Goal: Task Accomplishment & Management: Manage account settings

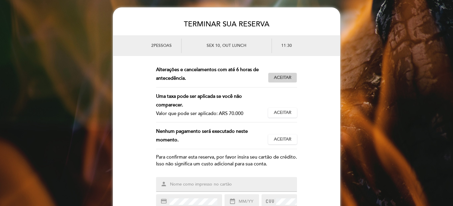
click at [280, 78] on span "Aceitar" at bounding box center [282, 78] width 17 height 6
click at [283, 112] on span "Aceitar" at bounding box center [282, 113] width 17 height 6
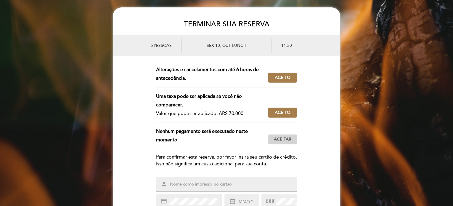
click at [288, 141] on span "Aceitar" at bounding box center [282, 139] width 17 height 6
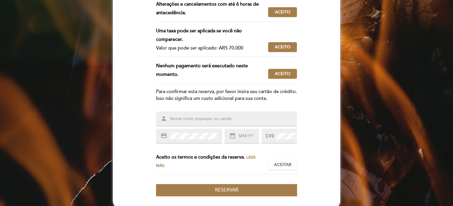
scroll to position [81, 0]
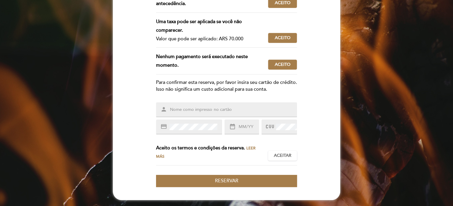
click at [232, 112] on input "text" at bounding box center [233, 109] width 128 height 7
click at [250, 148] on span "Leer más" at bounding box center [205, 152] width 99 height 13
click at [194, 109] on input "text" at bounding box center [233, 109] width 128 height 7
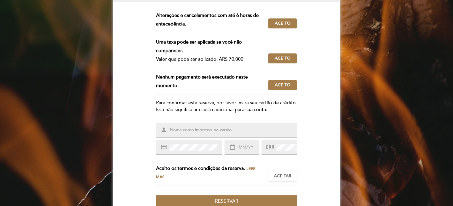
scroll to position [60, 0]
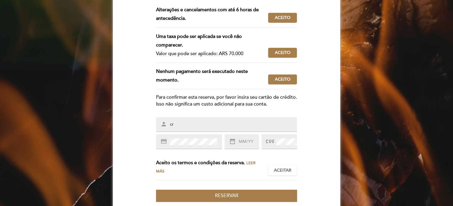
type input "c"
type input "[PERSON_NAME]"
click at [241, 145] on input "text" at bounding box center [248, 141] width 21 height 7
type input "03/26"
click at [282, 173] on span "Aceitar" at bounding box center [282, 170] width 17 height 6
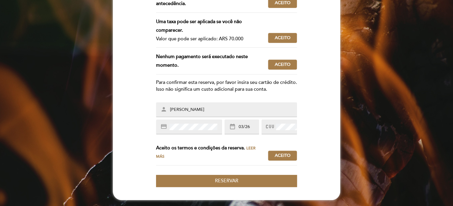
scroll to position [81, 0]
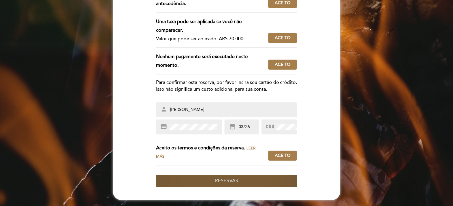
click at [237, 181] on span "Reservar" at bounding box center [226, 181] width 23 height 6
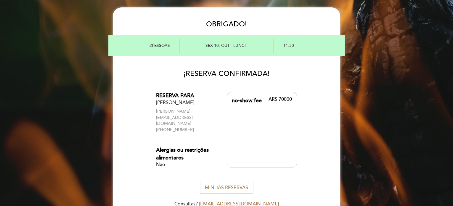
scroll to position [8, 0]
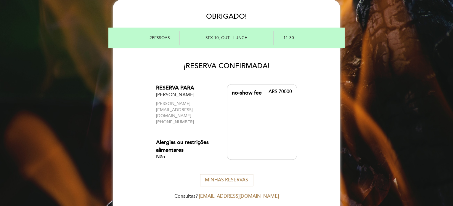
click at [303, 174] on div "MINHAS RESERVAS" at bounding box center [226, 180] width 227 height 12
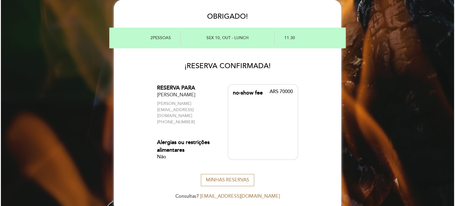
scroll to position [0, 0]
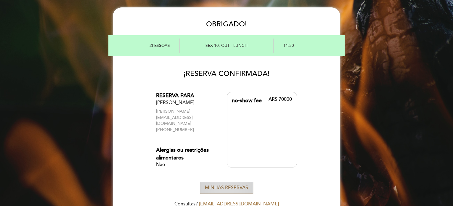
click at [227, 181] on button "MINHAS RESERVAS" at bounding box center [226, 187] width 53 height 12
select select "pt"
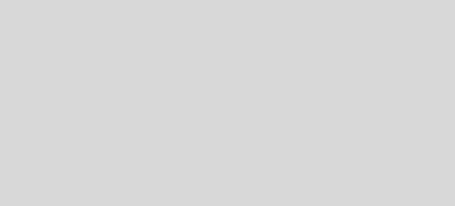
select select "pt"
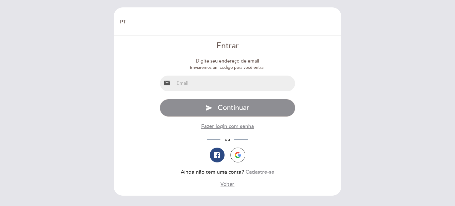
click at [237, 86] on input "email" at bounding box center [234, 83] width 121 height 16
type input "[PERSON_NAME][EMAIL_ADDRESS][PERSON_NAME][DOMAIN_NAME]"
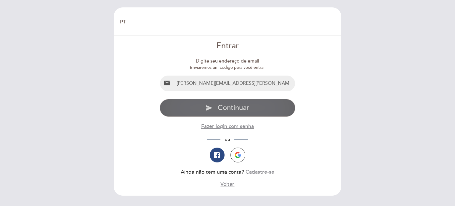
click at [251, 108] on button "send Continuar" at bounding box center [228, 108] width 136 height 18
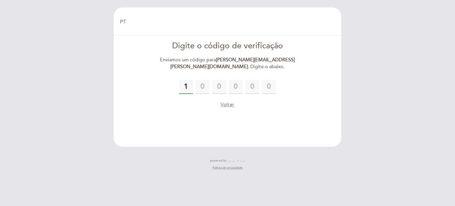
type input "1"
type input "4"
type input "5"
type input "6"
type input "8"
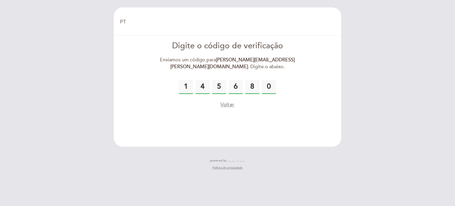
type input "0"
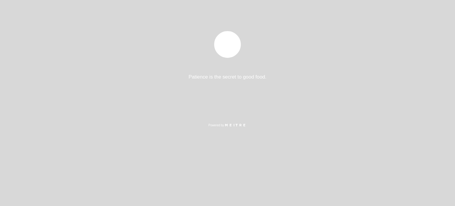
select select "pt"
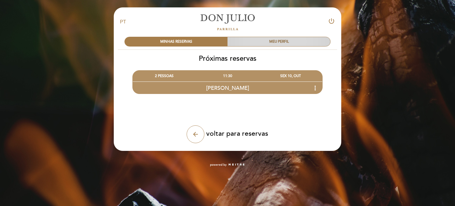
click at [276, 40] on div "MEU PERFIL" at bounding box center [278, 41] width 103 height 9
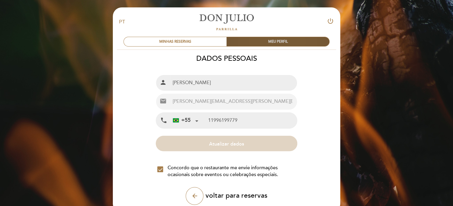
type input "11 99619-9779"
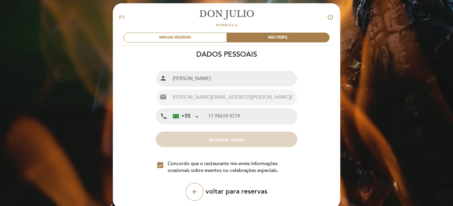
scroll to position [2, 0]
